Goal: Task Accomplishment & Management: Manage account settings

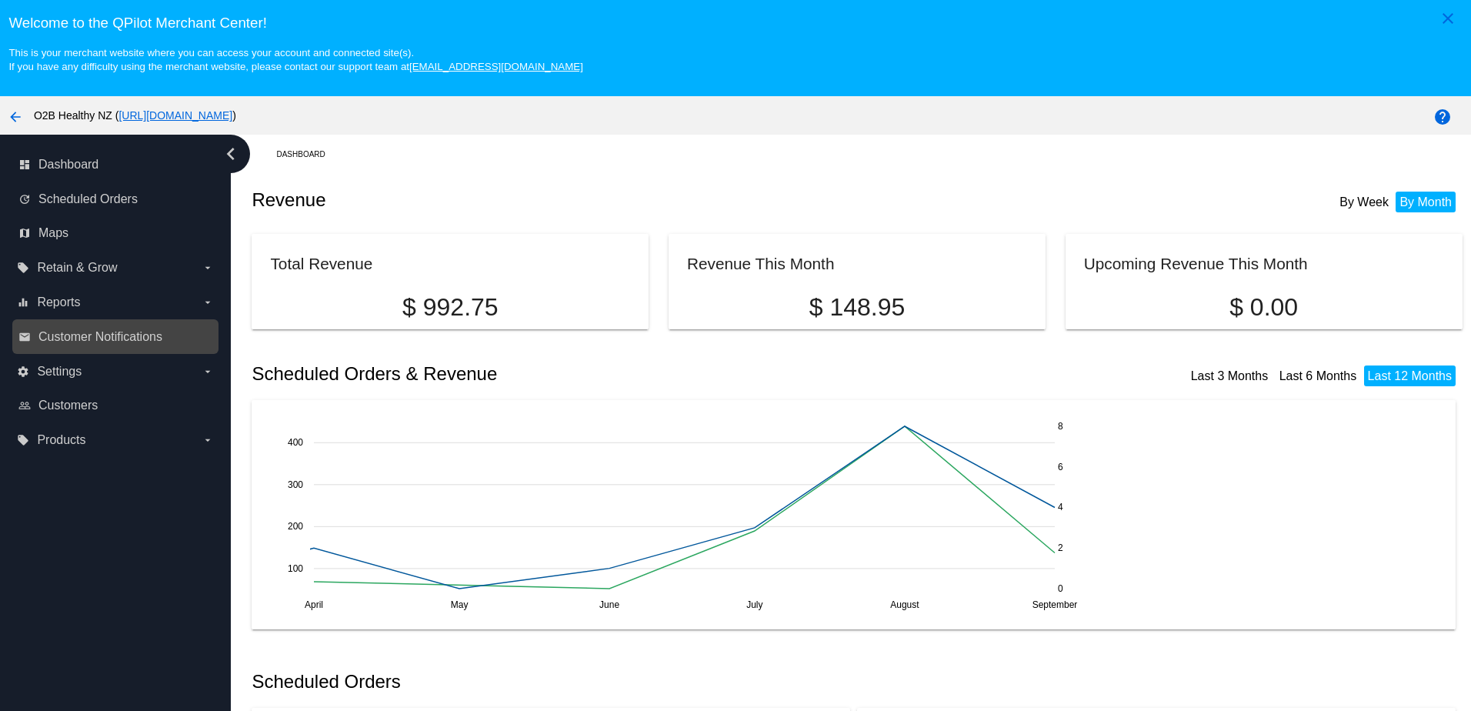
click at [119, 329] on link "email Customer Notifications" at bounding box center [115, 337] width 195 height 25
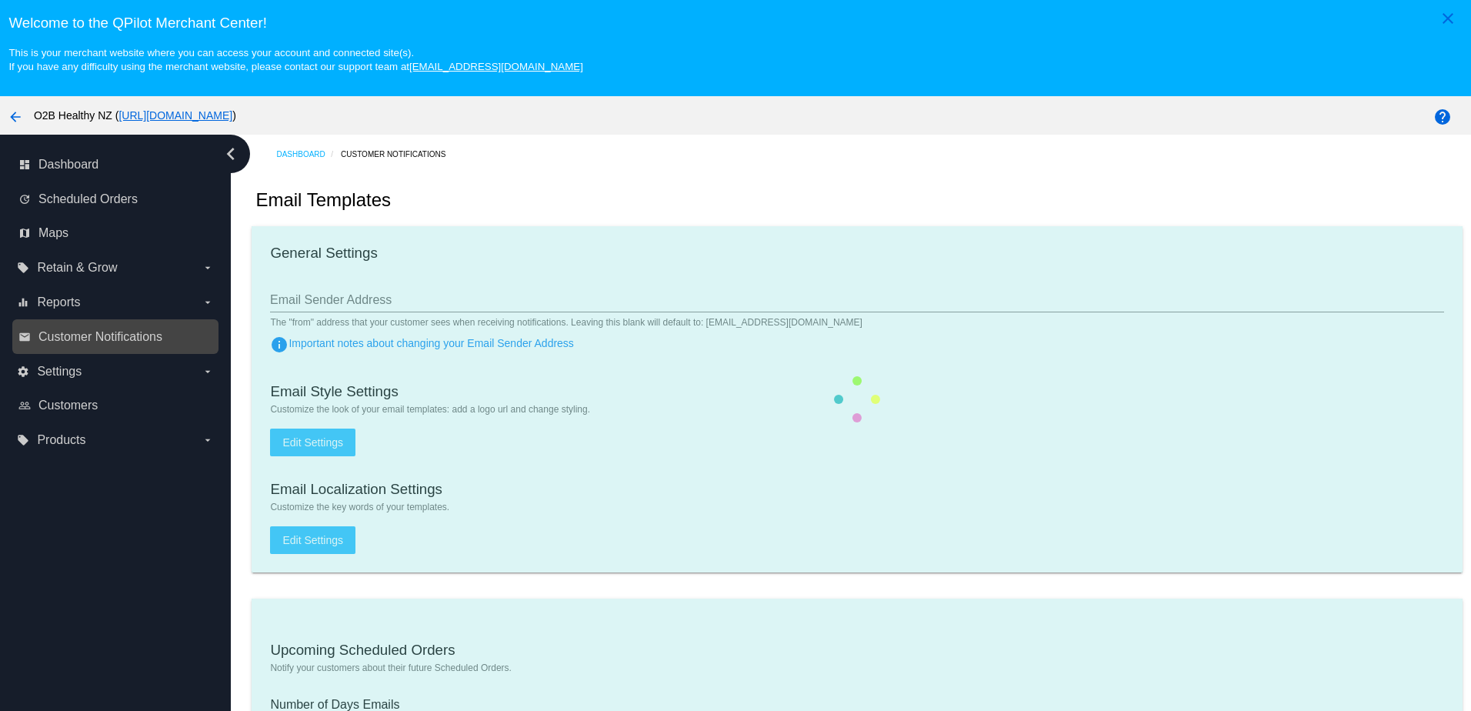
type input "[EMAIL_ADDRESS][DOMAIN_NAME]"
checkbox input "true"
type input "[EMAIL_ADDRESS][DOMAIN_NAME]"
type input "1"
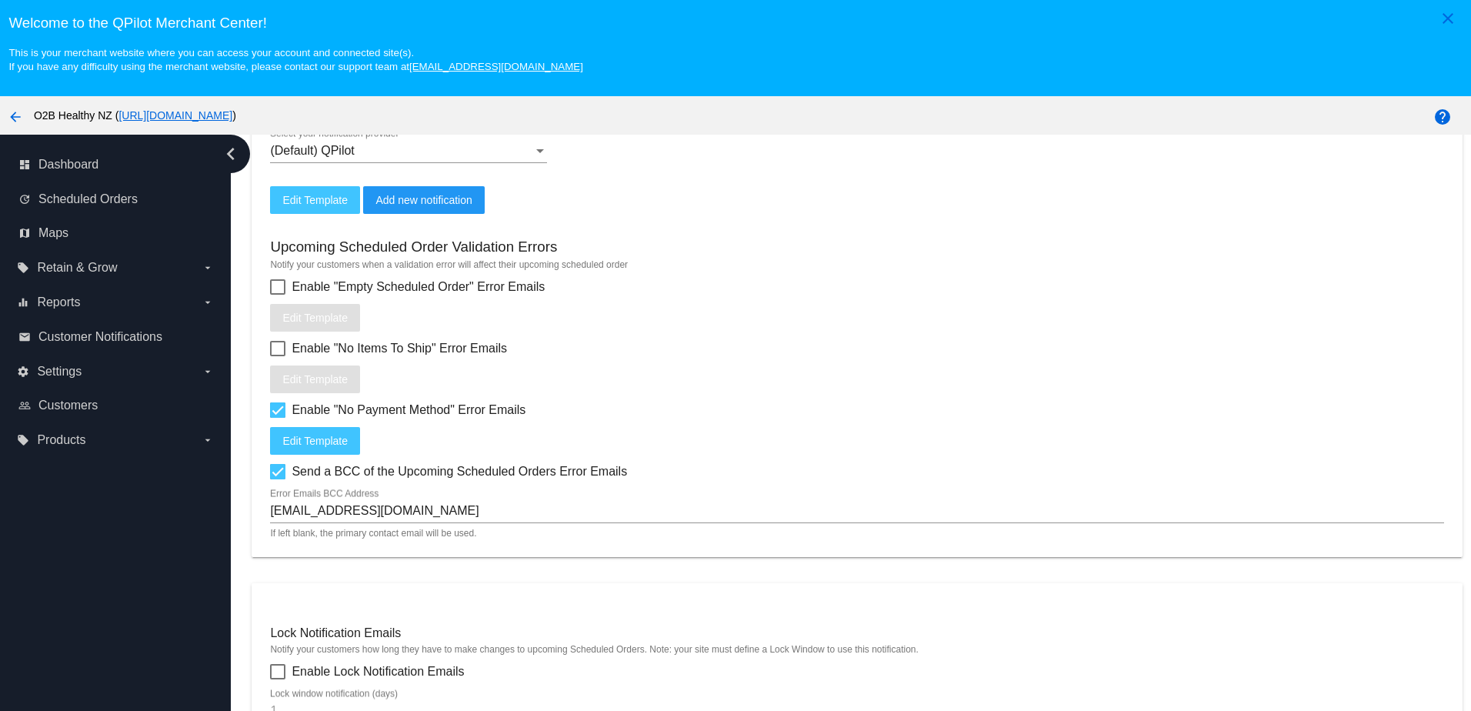
scroll to position [769, 0]
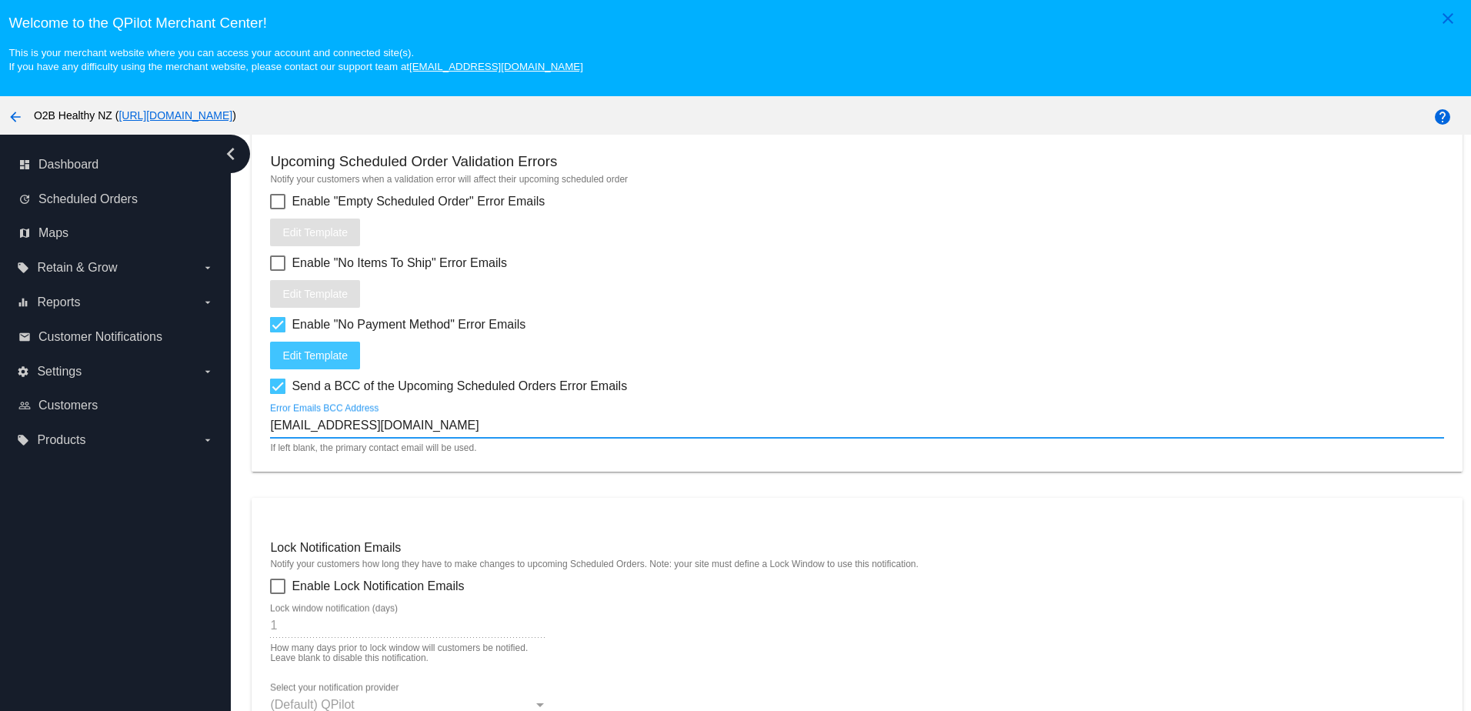
click at [292, 432] on input "[EMAIL_ADDRESS][DOMAIN_NAME]" at bounding box center [856, 426] width 1173 height 14
drag, startPoint x: 292, startPoint y: 436, endPoint x: 262, endPoint y: 439, distance: 29.4
click at [262, 439] on mat-card "Upcoming Scheduled Orders Notify your customers about their future Scheduled Or…" at bounding box center [857, 150] width 1210 height 642
type input "[PERSON_NAME][EMAIL_ADDRESS][DOMAIN_NAME]"
click at [913, 500] on div "Dashboard Customer Notifications Email Templates General Settings [EMAIL_ADDRES…" at bounding box center [857, 617] width 1228 height 2505
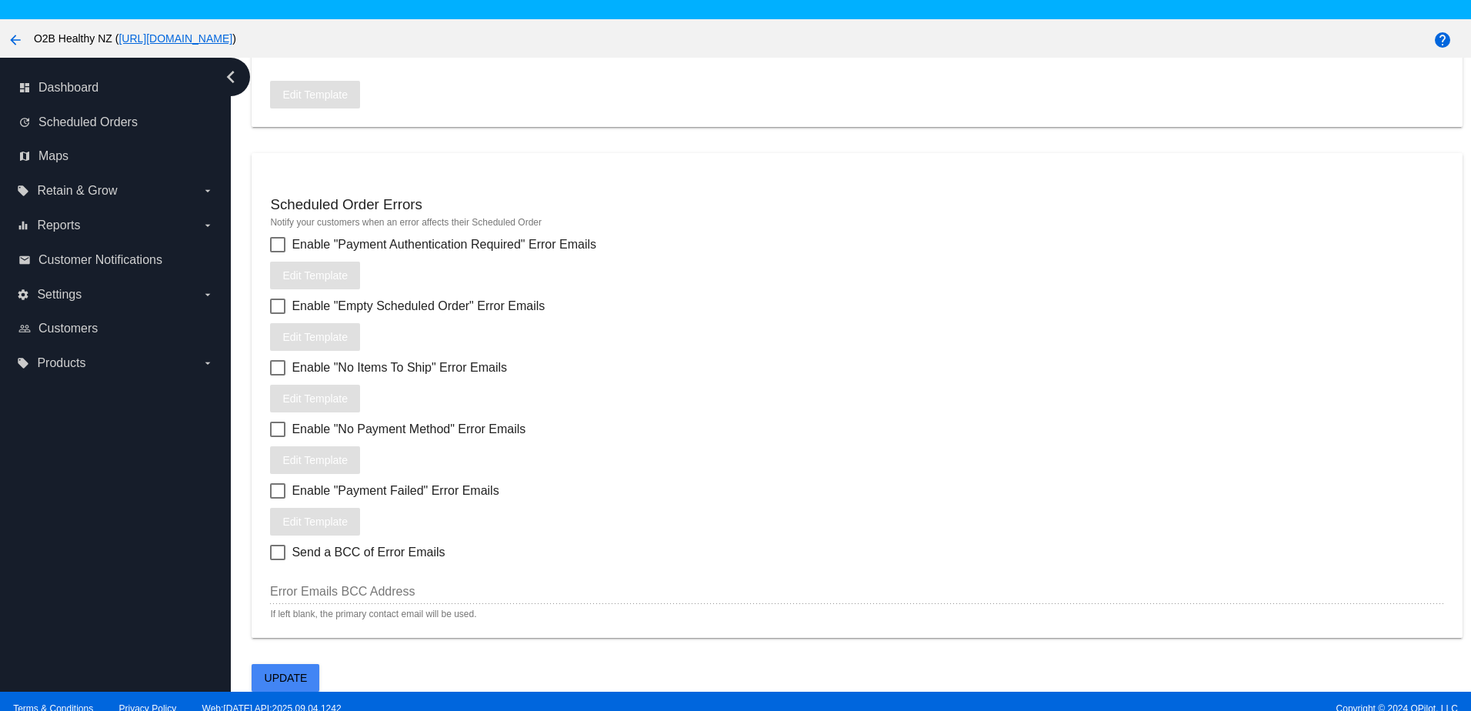
scroll to position [98, 0]
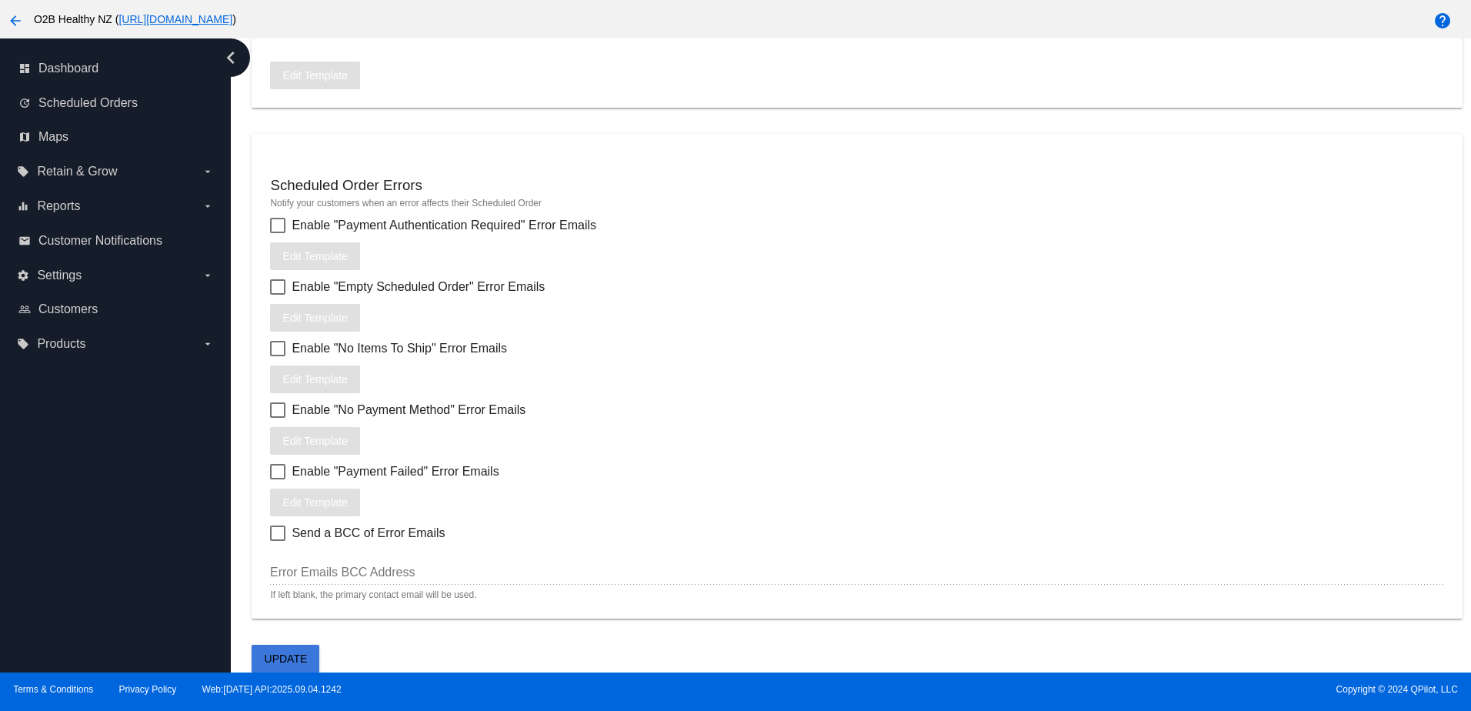
click at [300, 651] on button "Update" at bounding box center [286, 659] width 68 height 28
